Goal: Communication & Community: Answer question/provide support

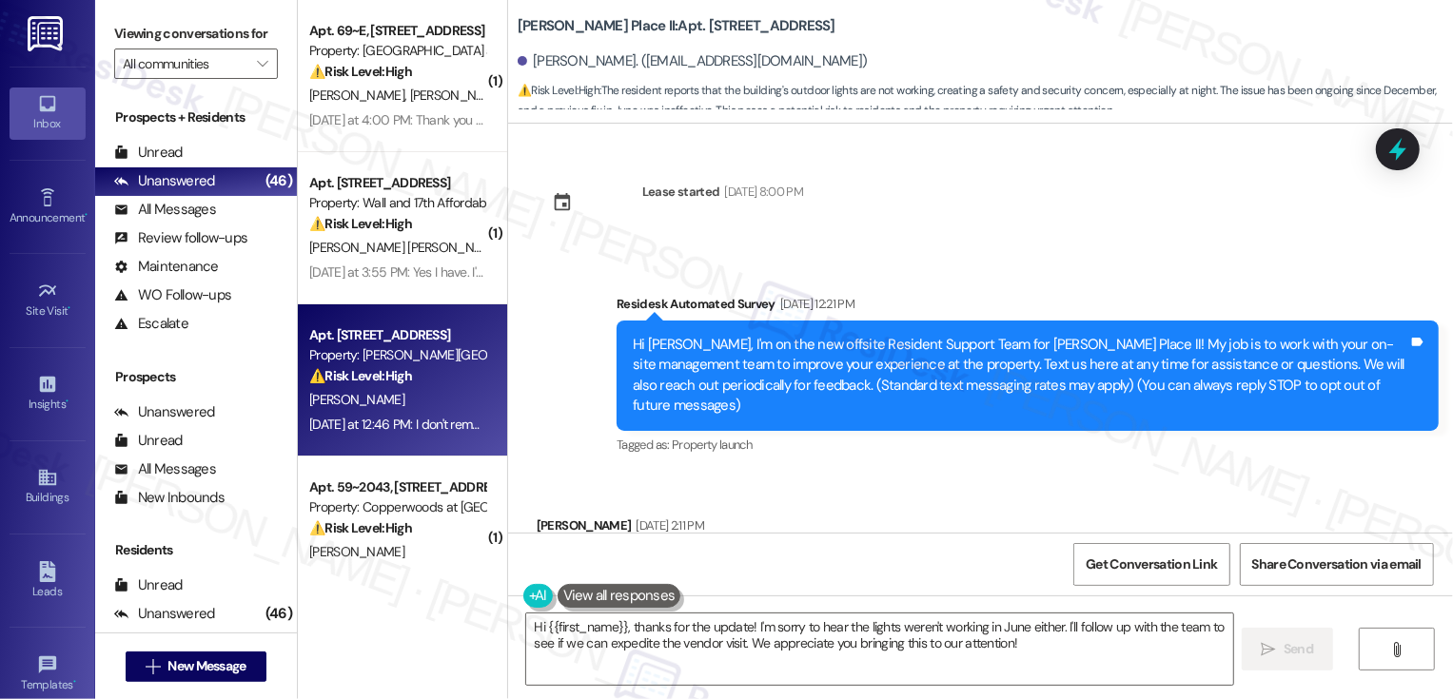
scroll to position [1413, 0]
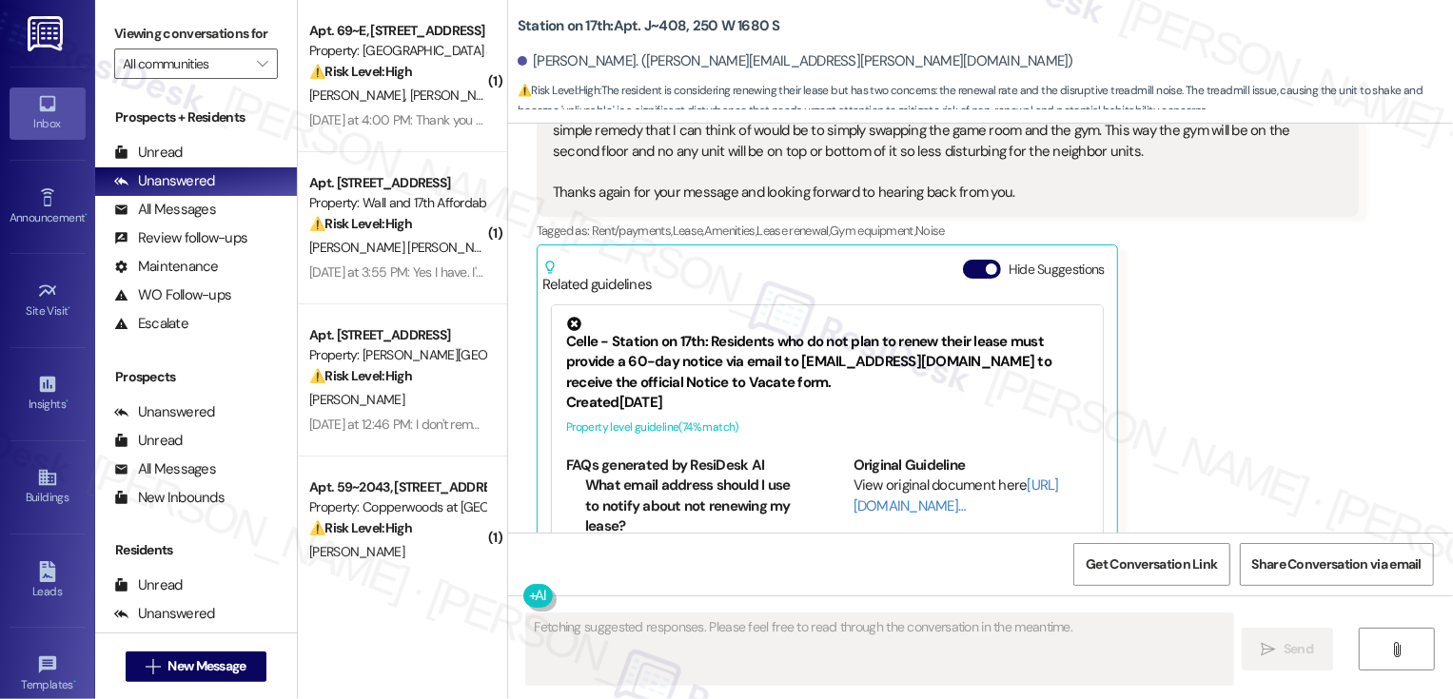
scroll to position [12050, 0]
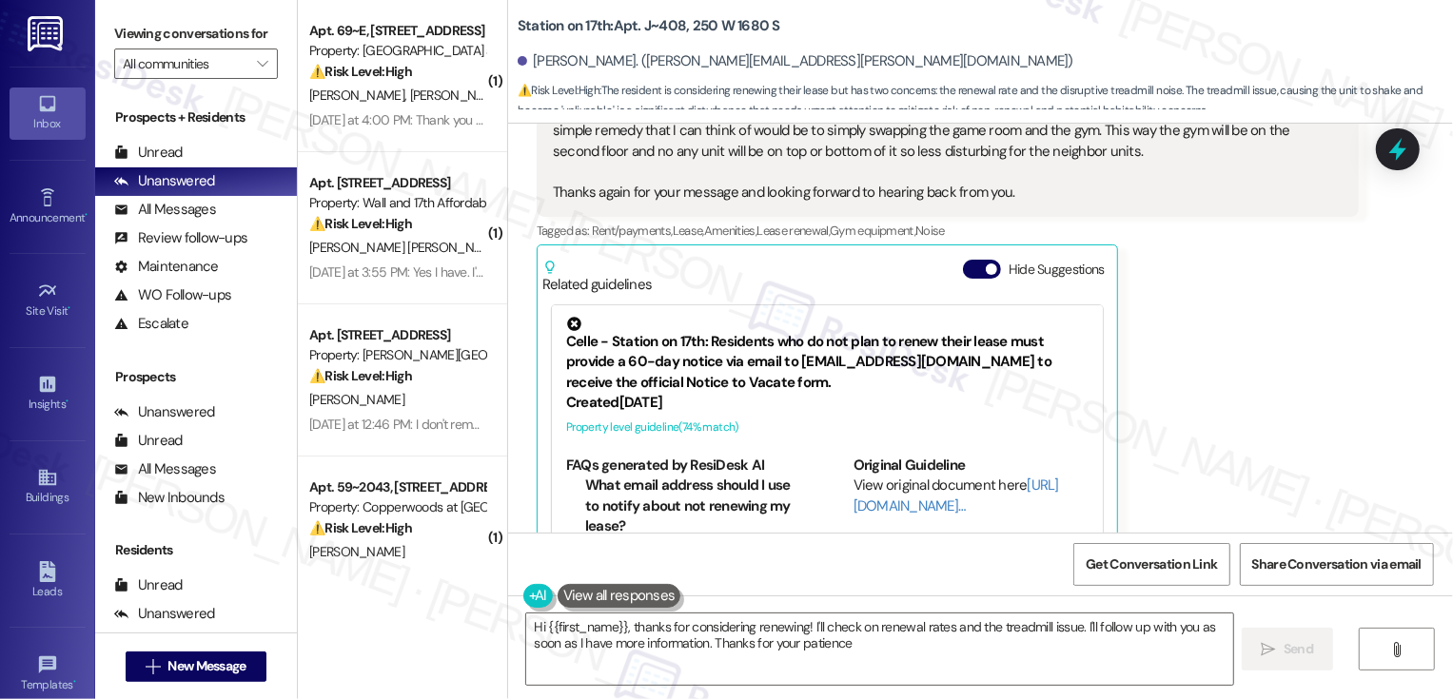
type textarea "Hi {{first_name}}, thanks for considering renewing! I'll check on renewal rates…"
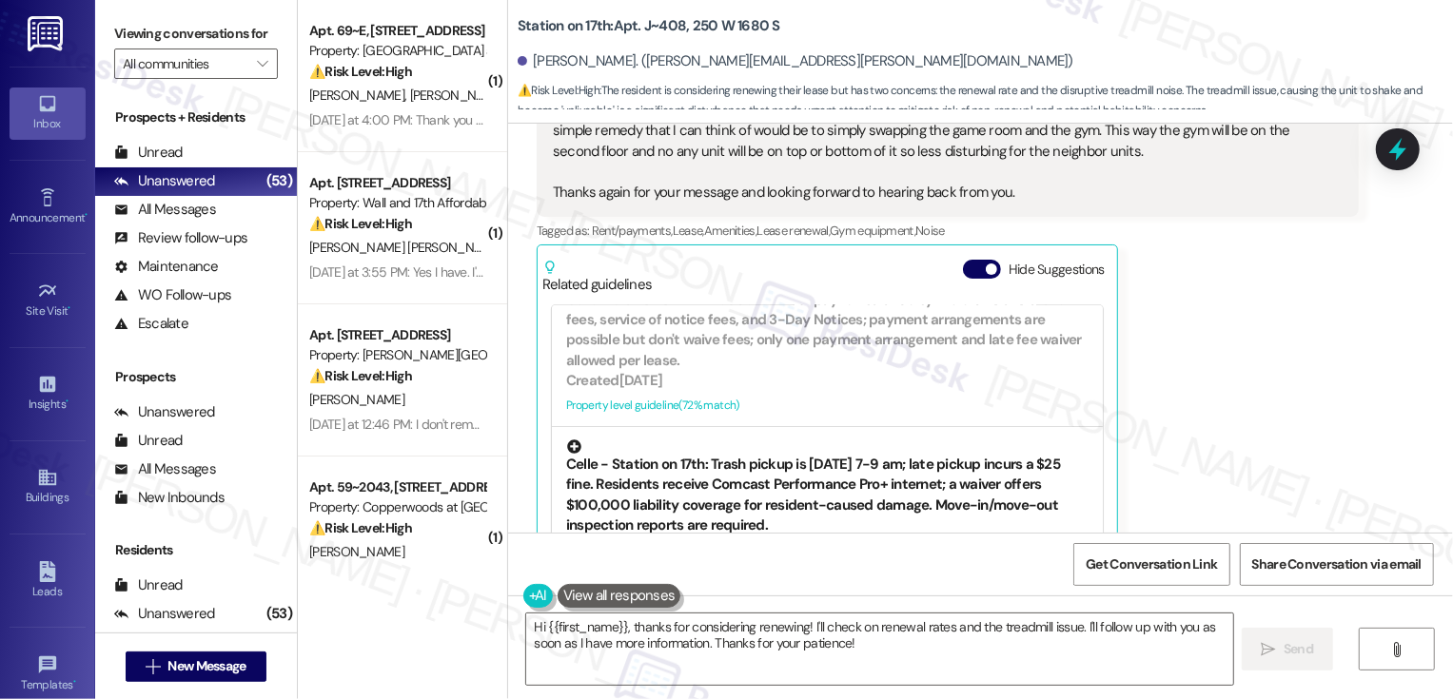
scroll to position [264, 0]
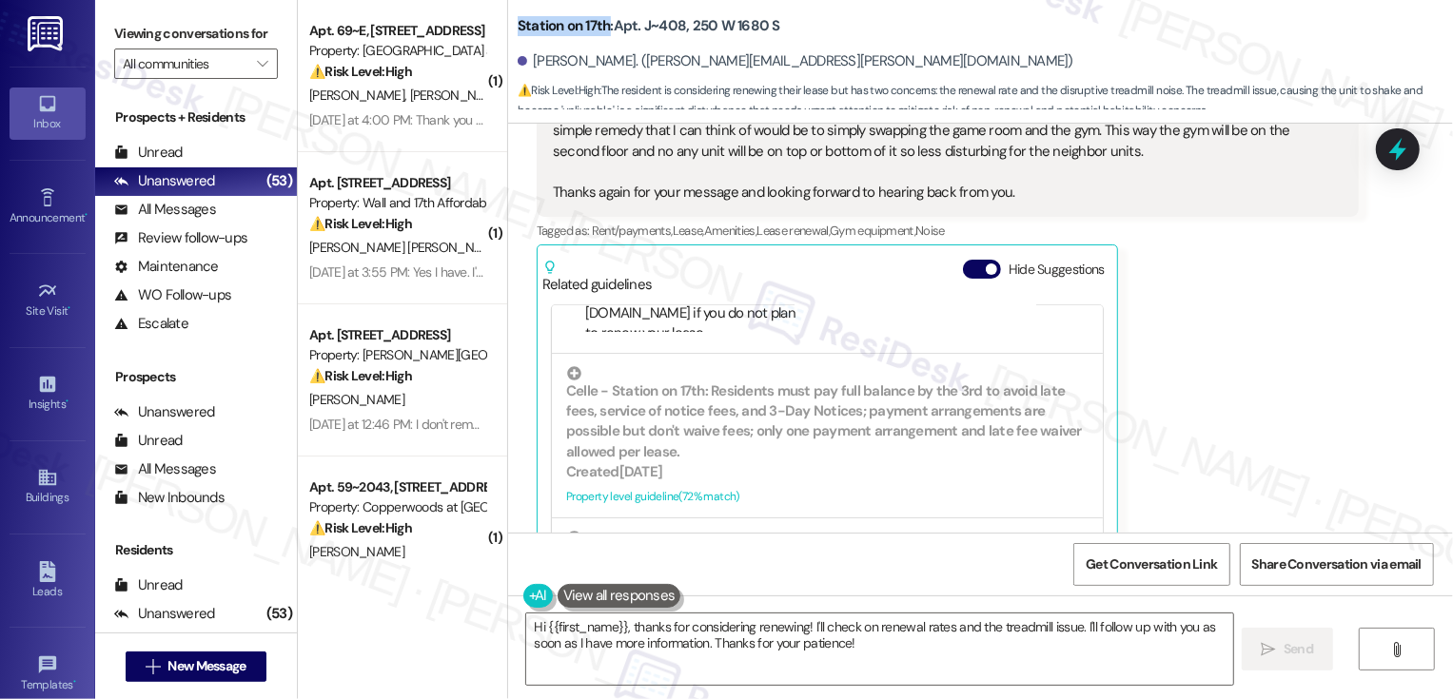
drag, startPoint x: 501, startPoint y: 26, endPoint x: 594, endPoint y: 28, distance: 92.3
click at [594, 28] on div "Station on 17th: Apt. J~408, 250 W 1680 S [PERSON_NAME]. ([PERSON_NAME][EMAIL_A…" at bounding box center [980, 57] width 945 height 105
copy b "Station on 17th"
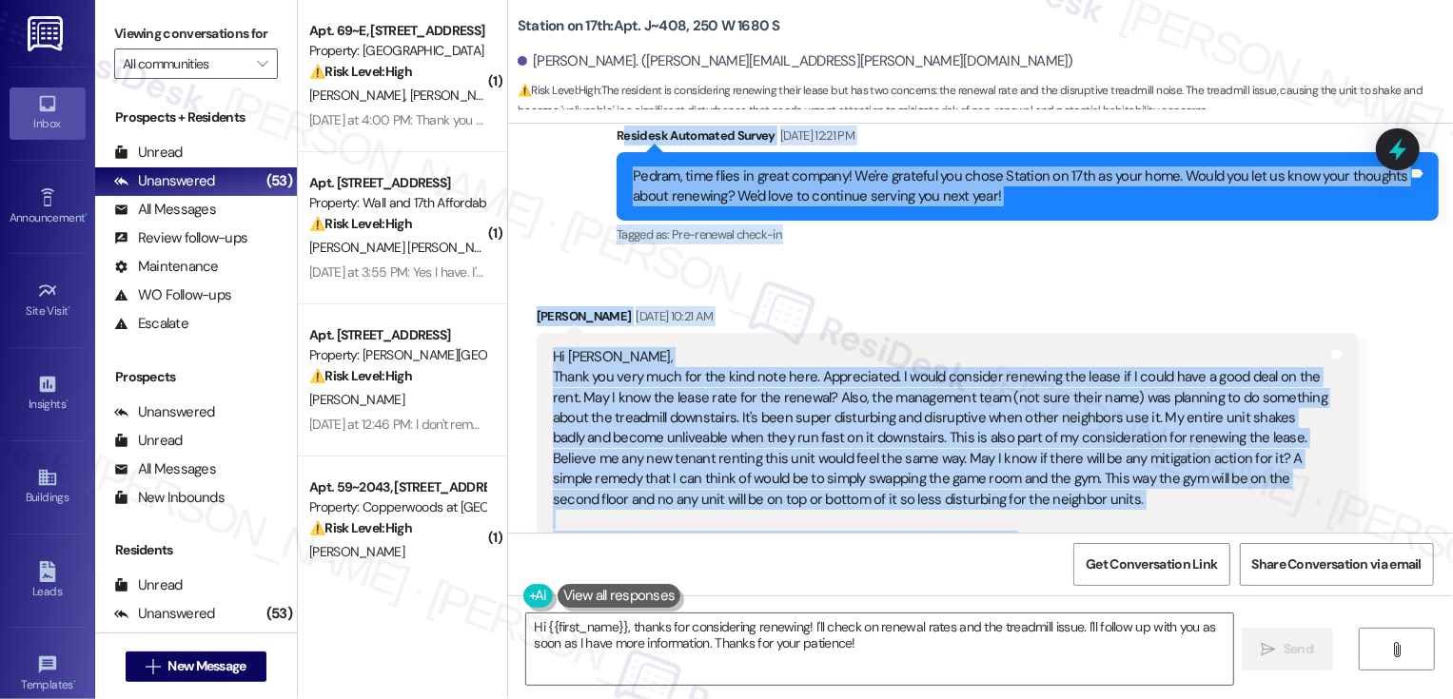
scroll to position [11781, 0]
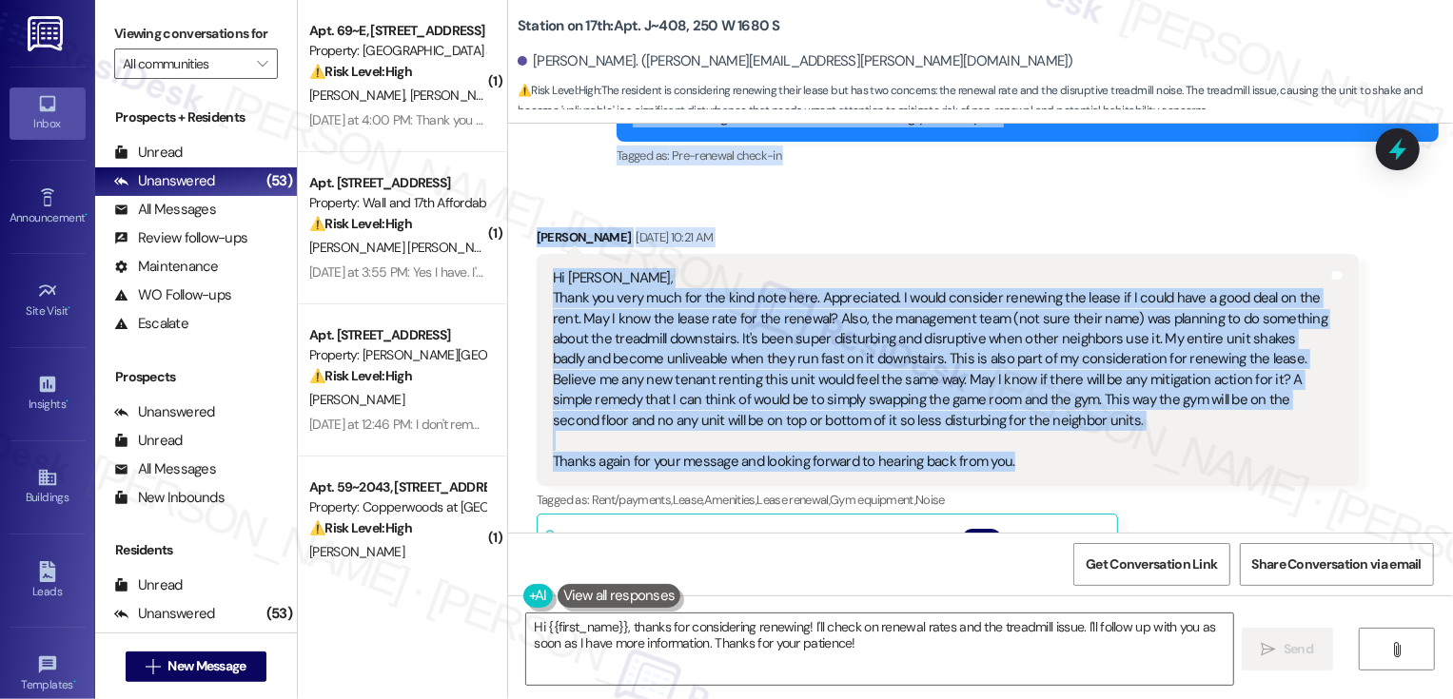
drag, startPoint x: 610, startPoint y: 178, endPoint x: 1006, endPoint y: 408, distance: 458.0
click at [1006, 408] on div "Lease started [DATE] 7:00 PM Survey, sent via SMS Residesk Automated Survey [DA…" at bounding box center [980, 328] width 945 height 409
copy div "esidesk Automated Survey [DATE] 12:21 PM Pedram, time flies in great company! W…"
